Goal: Complete application form

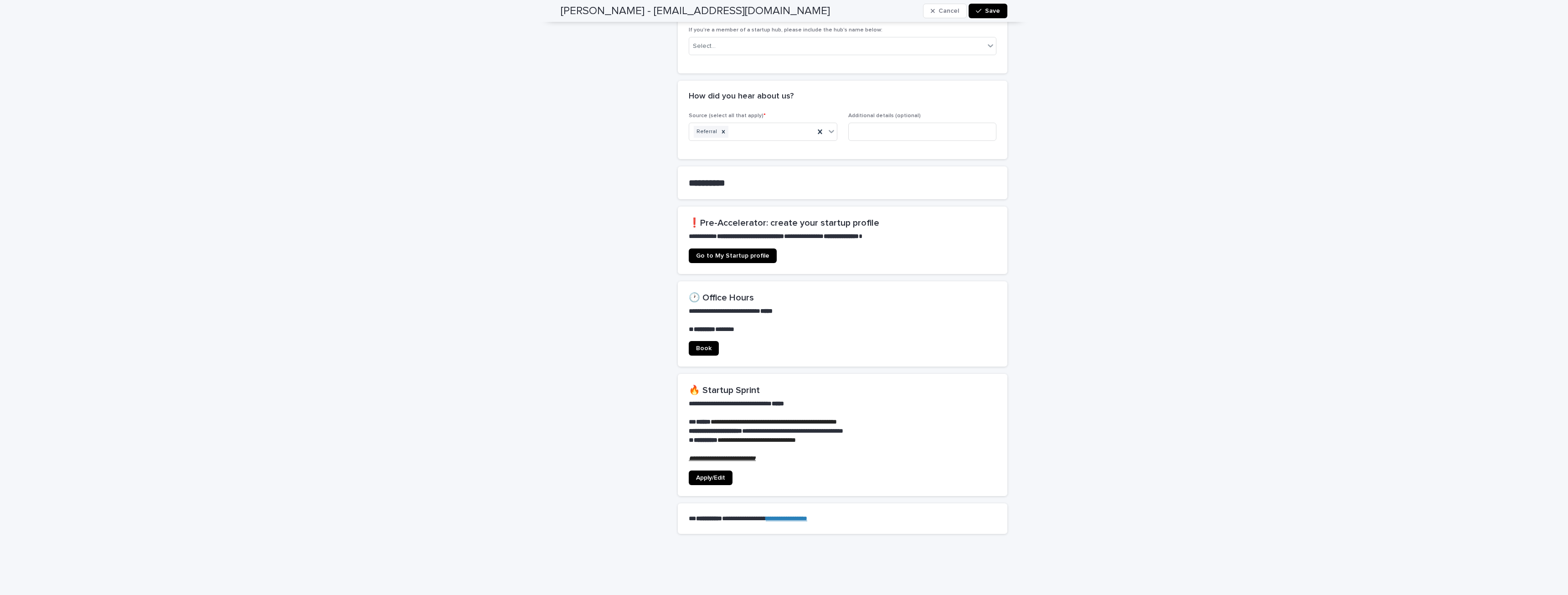
scroll to position [456, 0]
click at [712, 473] on span "Apply/Edit" at bounding box center [710, 476] width 29 height 6
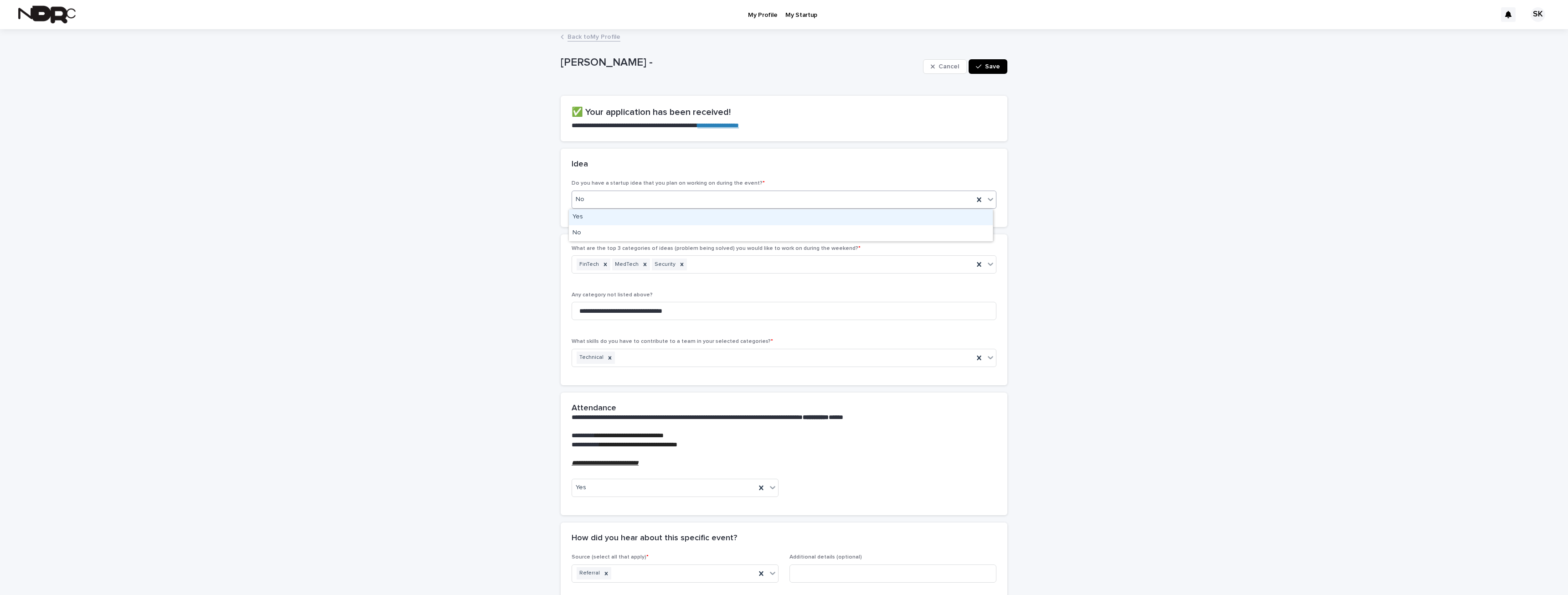
click at [646, 200] on div "No" at bounding box center [773, 199] width 402 height 15
click at [653, 220] on div "Yes" at bounding box center [781, 217] width 424 height 16
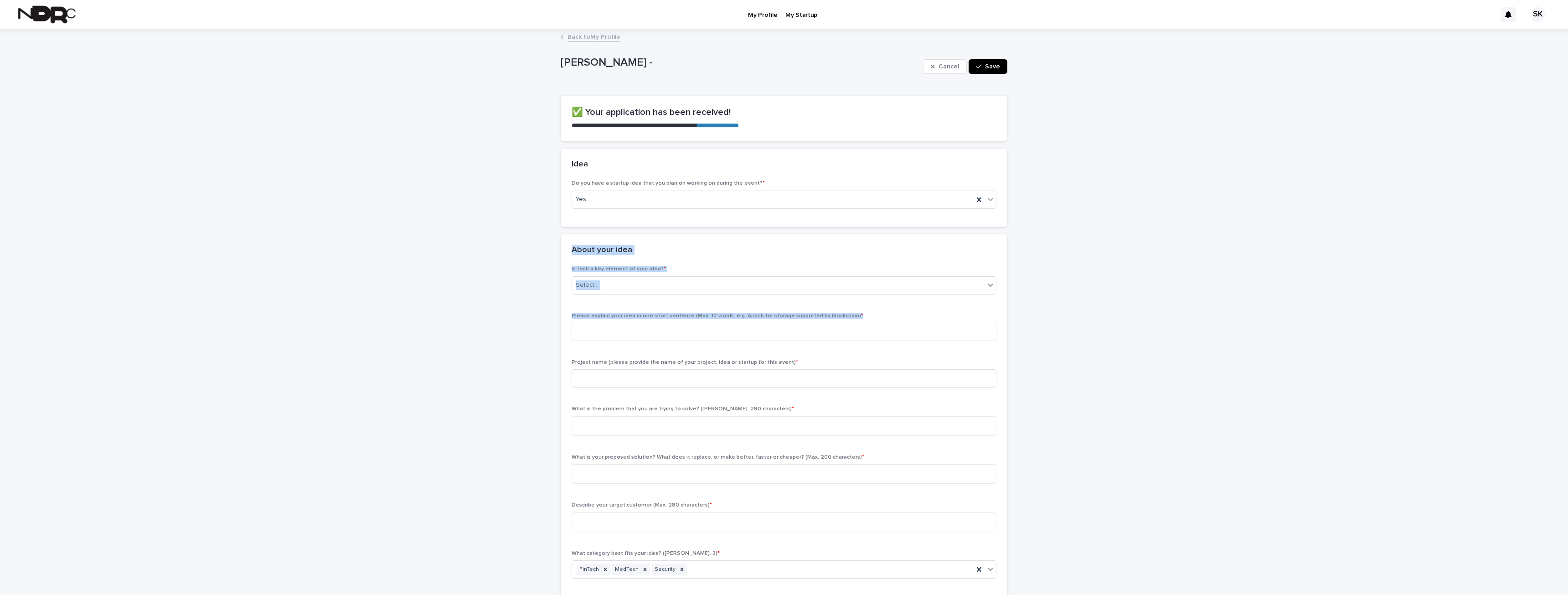
drag, startPoint x: 565, startPoint y: 264, endPoint x: 697, endPoint y: 322, distance: 144.2
click at [697, 322] on section "**********" at bounding box center [784, 439] width 447 height 409
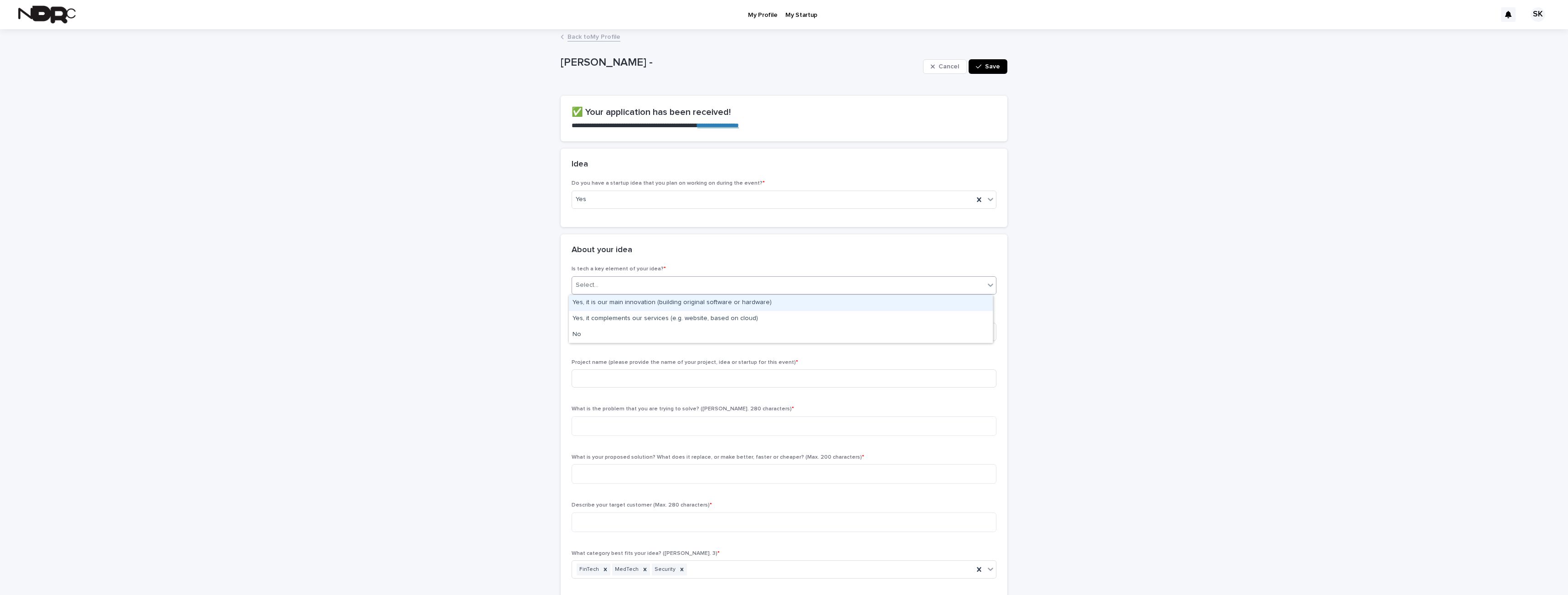
click at [646, 289] on div "Select..." at bounding box center [779, 285] width 413 height 15
click at [564, 265] on div "About your idea" at bounding box center [784, 250] width 447 height 32
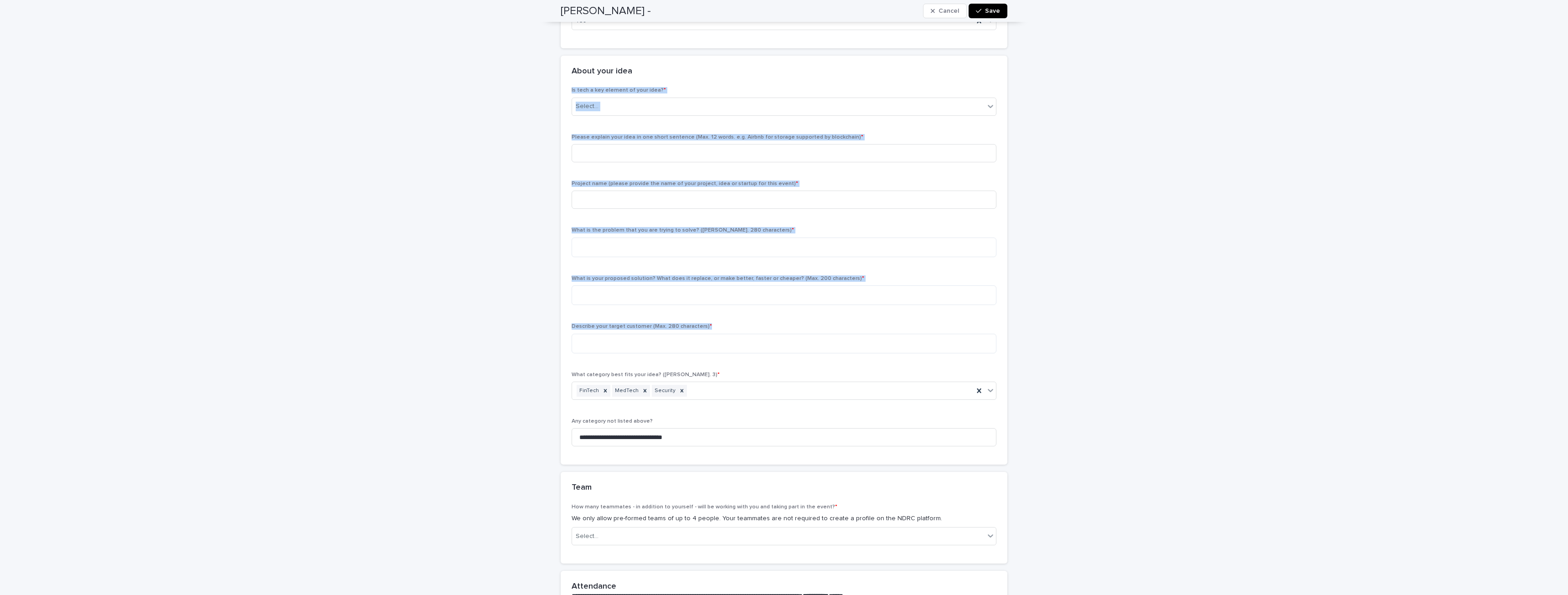
scroll to position [183, 0]
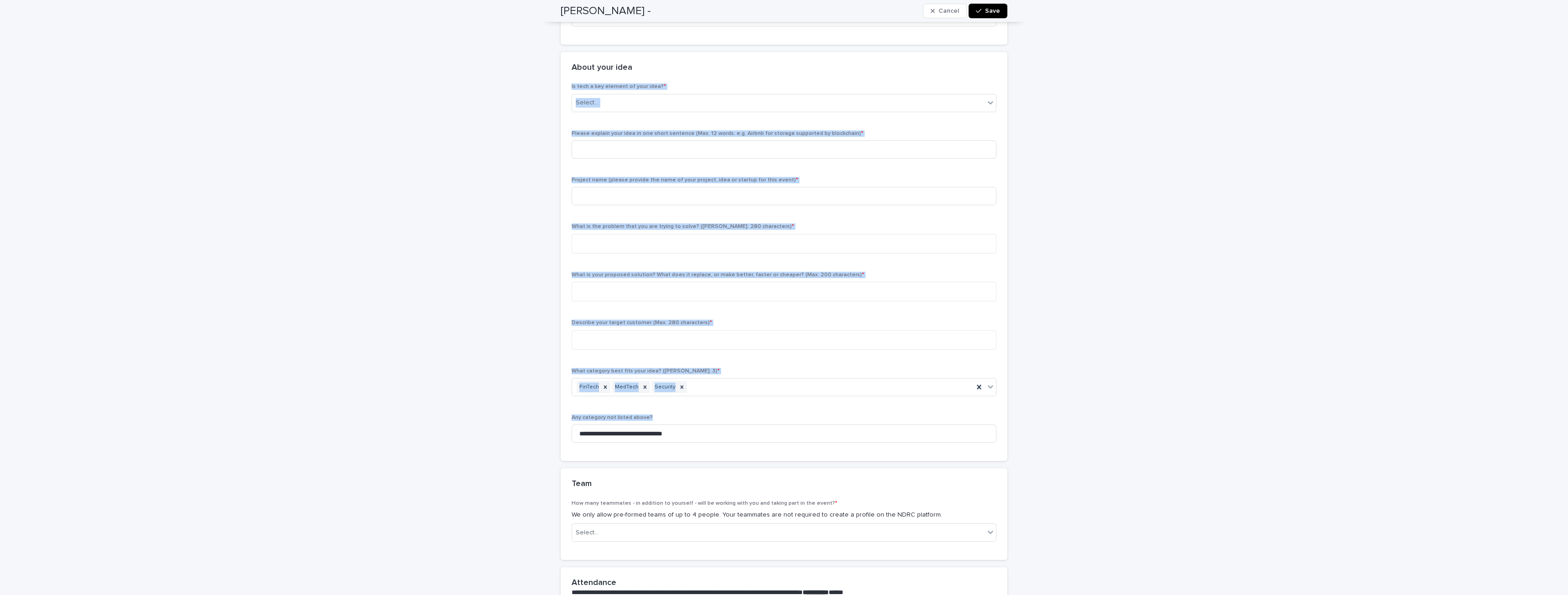
drag, startPoint x: 569, startPoint y: 268, endPoint x: 656, endPoint y: 418, distance: 173.4
click at [656, 418] on div "**********" at bounding box center [784, 267] width 425 height 367
copy div "Is tech a key element of your idea? * Select... Please explain your idea in one…"
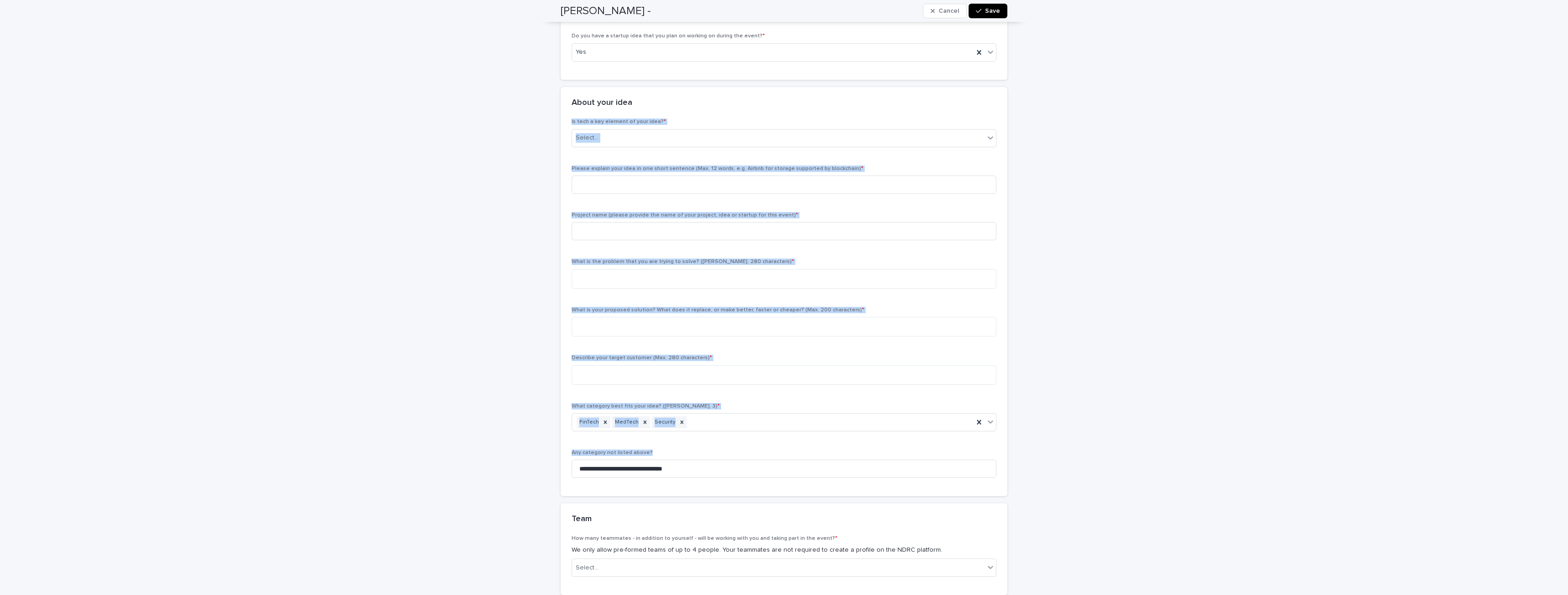
scroll to position [0, 0]
